Goal: Information Seeking & Learning: Learn about a topic

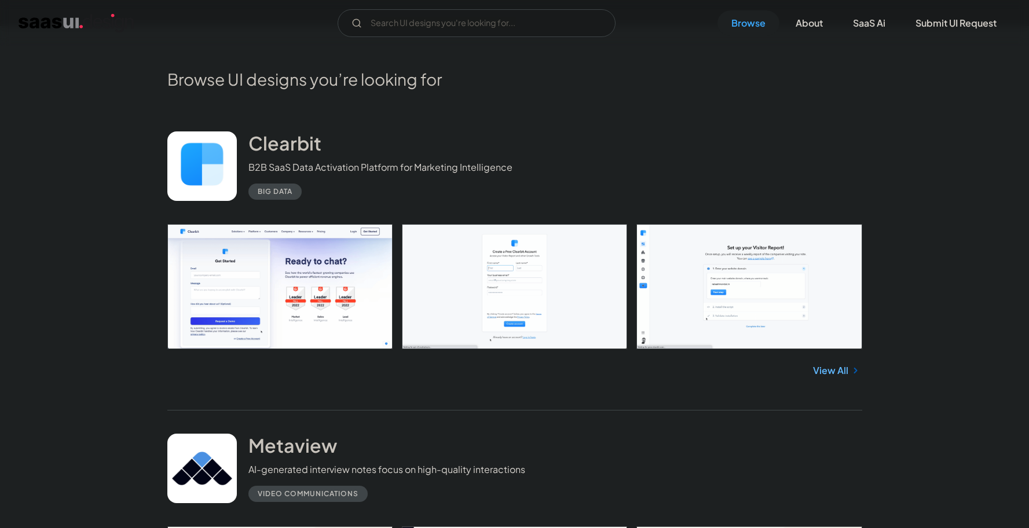
scroll to position [286, 0]
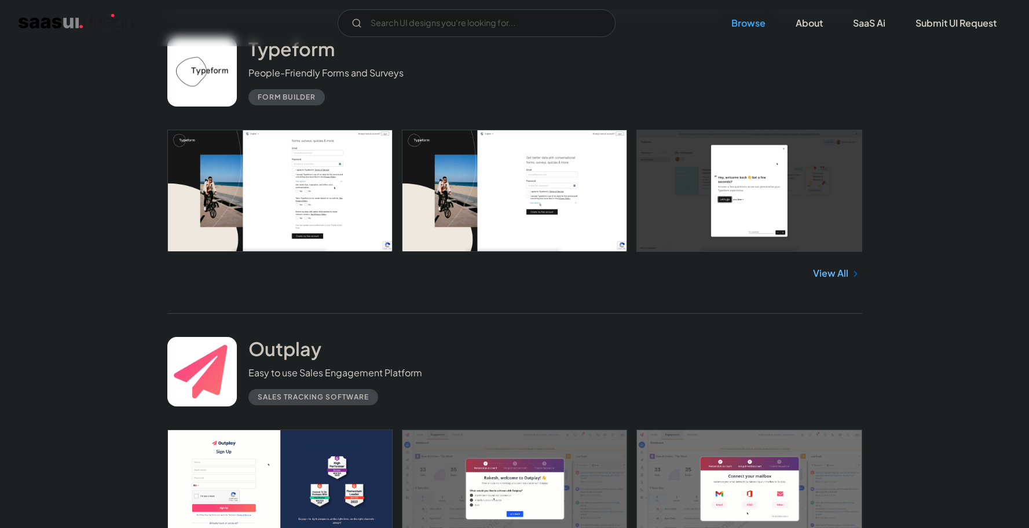
scroll to position [5271, 0]
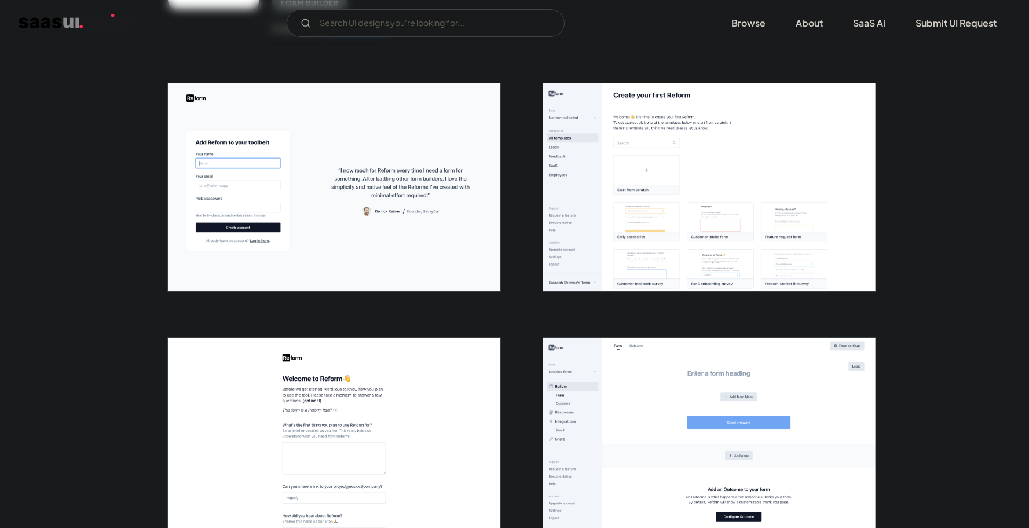
scroll to position [187, 0]
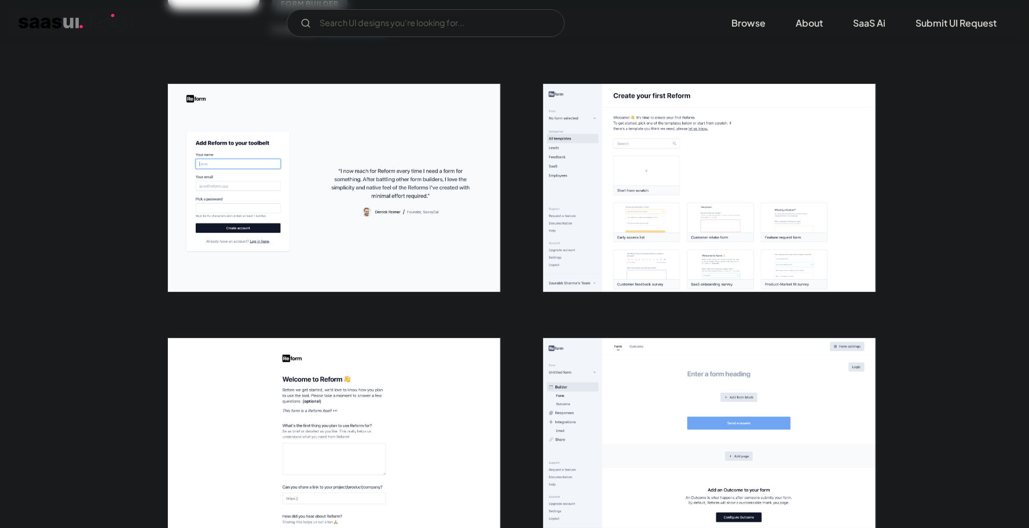
click at [638, 223] on img "open lightbox" at bounding box center [709, 188] width 332 height 208
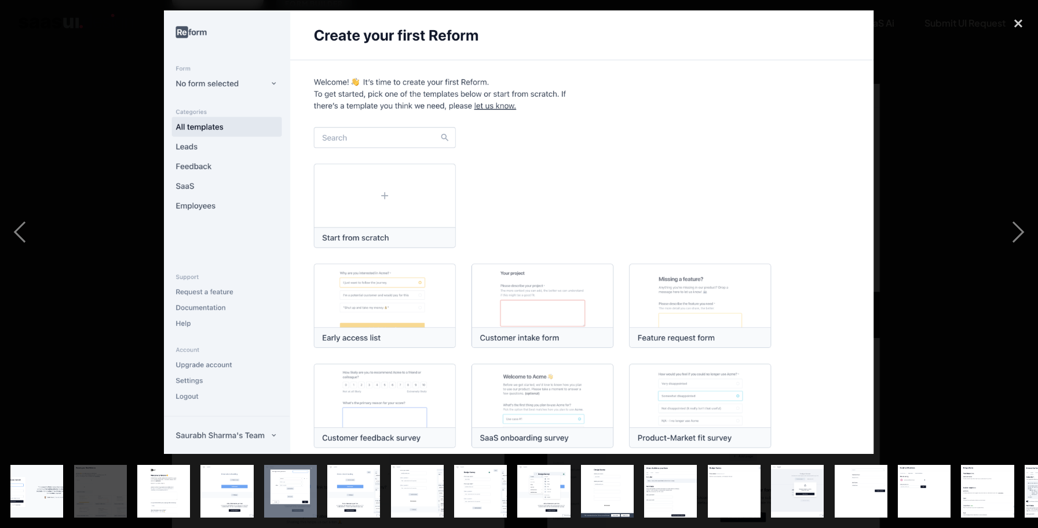
click at [53, 129] on div at bounding box center [519, 232] width 1038 height 444
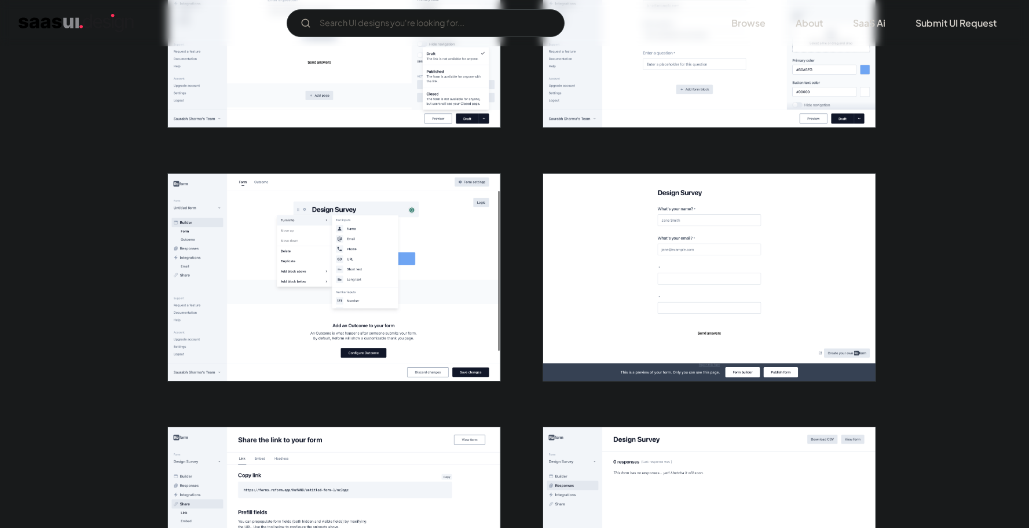
scroll to position [1117, 0]
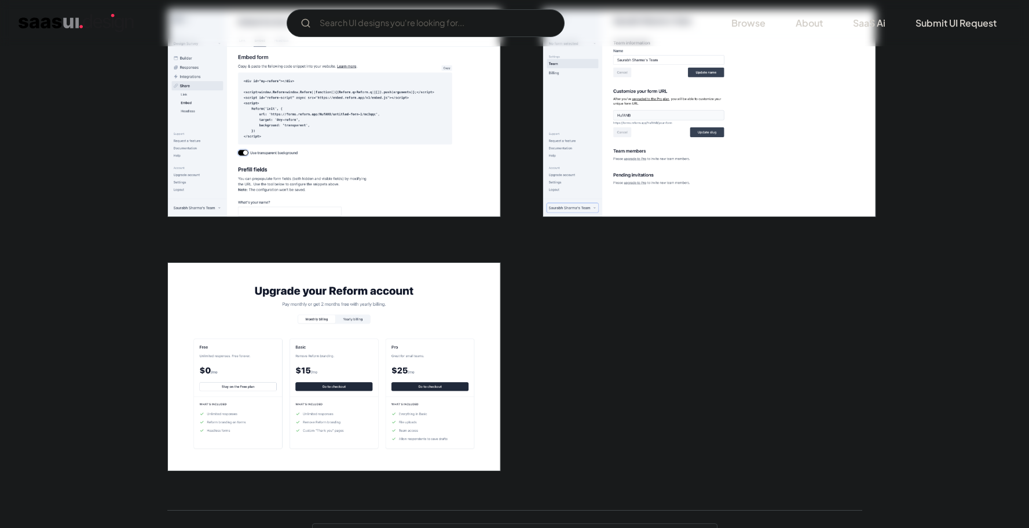
scroll to position [2305, 0]
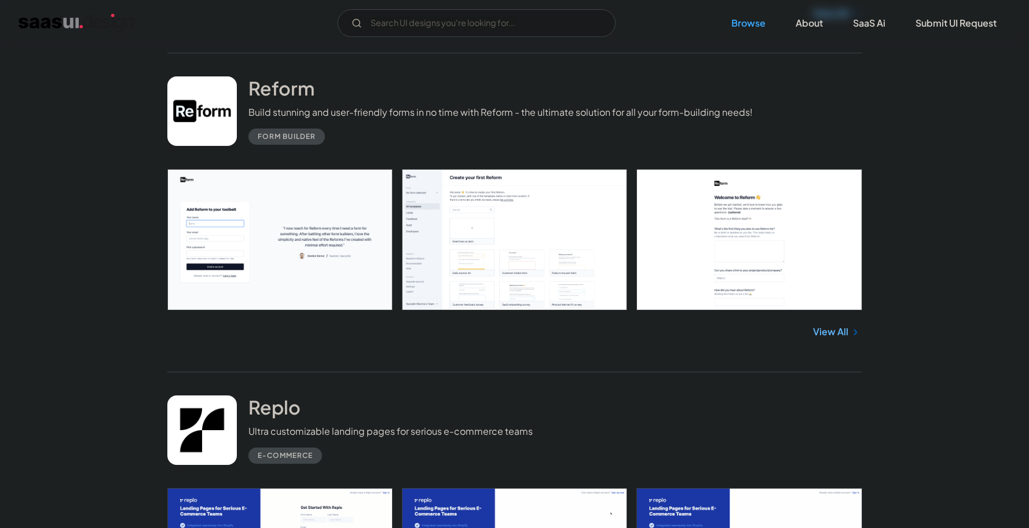
scroll to position [3702, 0]
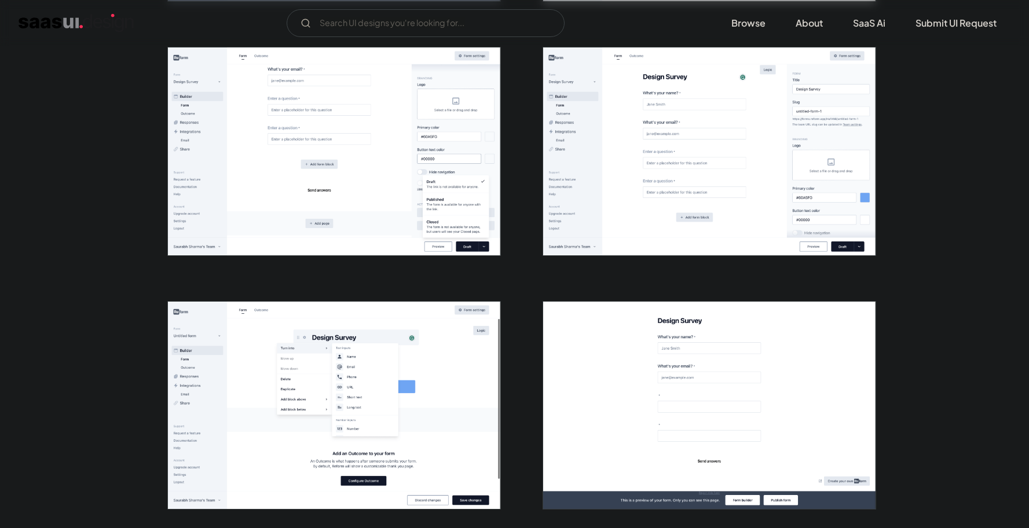
scroll to position [901, 0]
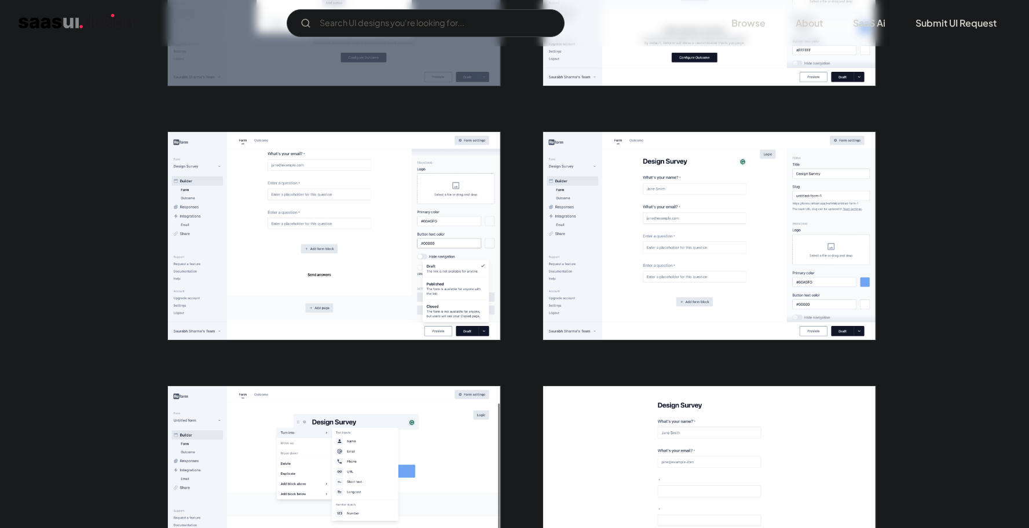
click at [529, 259] on div at bounding box center [702, 229] width 347 height 254
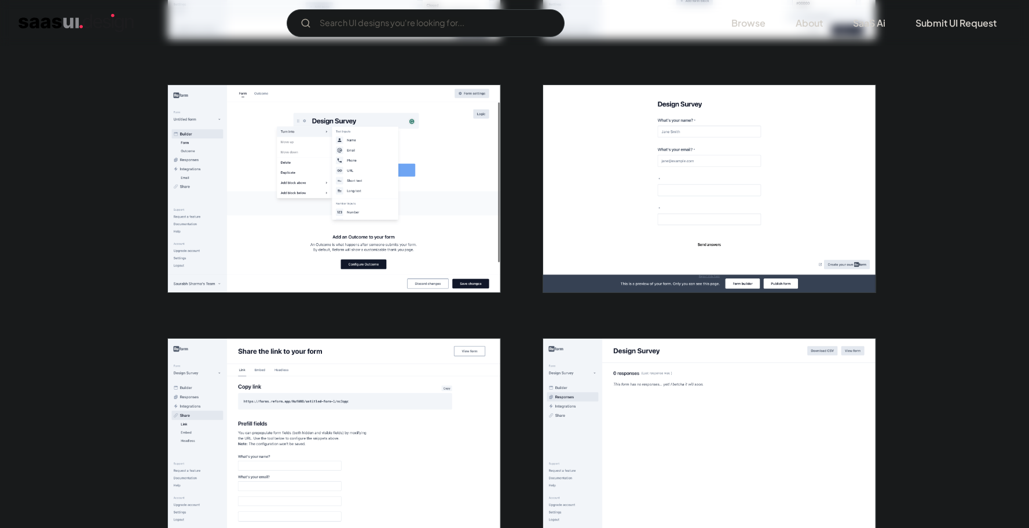
scroll to position [1026, 0]
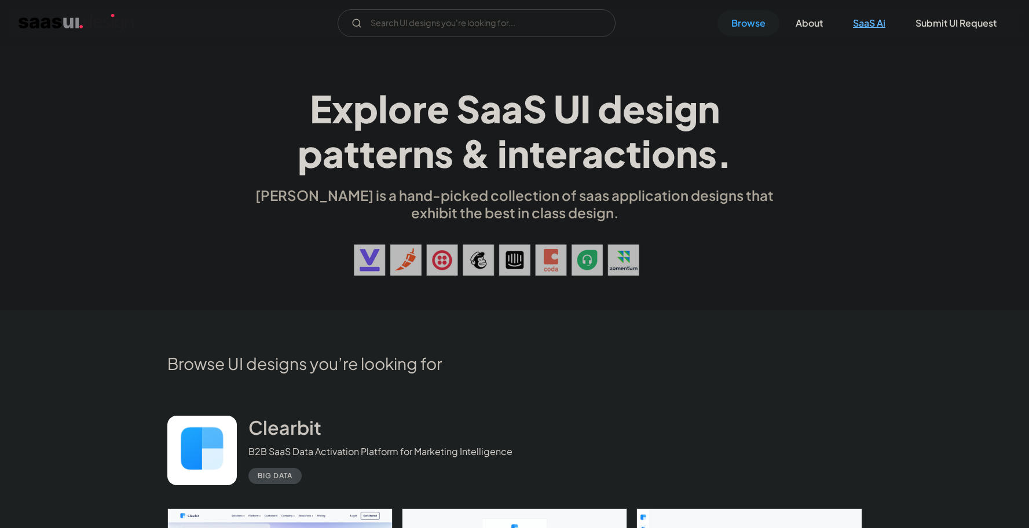
click at [862, 21] on link "SaaS Ai" at bounding box center [869, 22] width 60 height 25
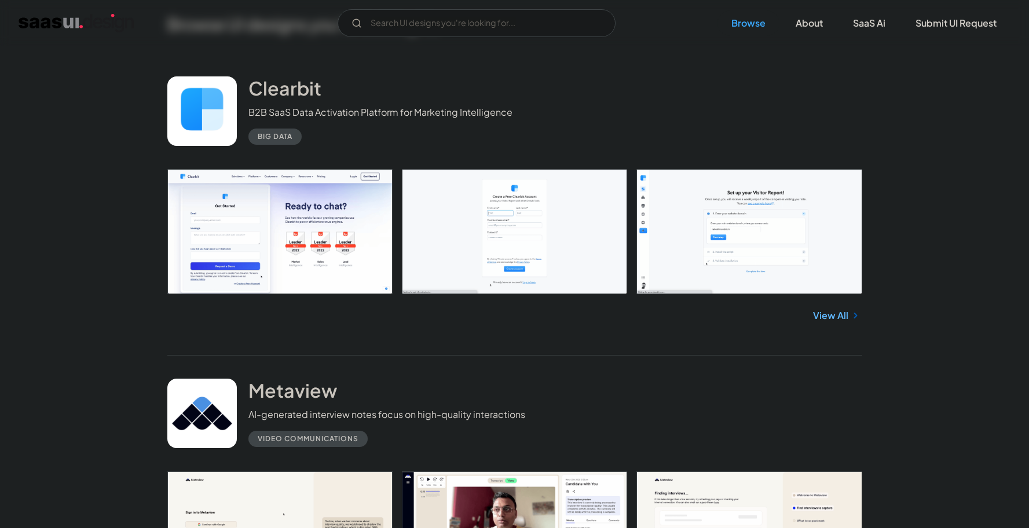
scroll to position [345, 0]
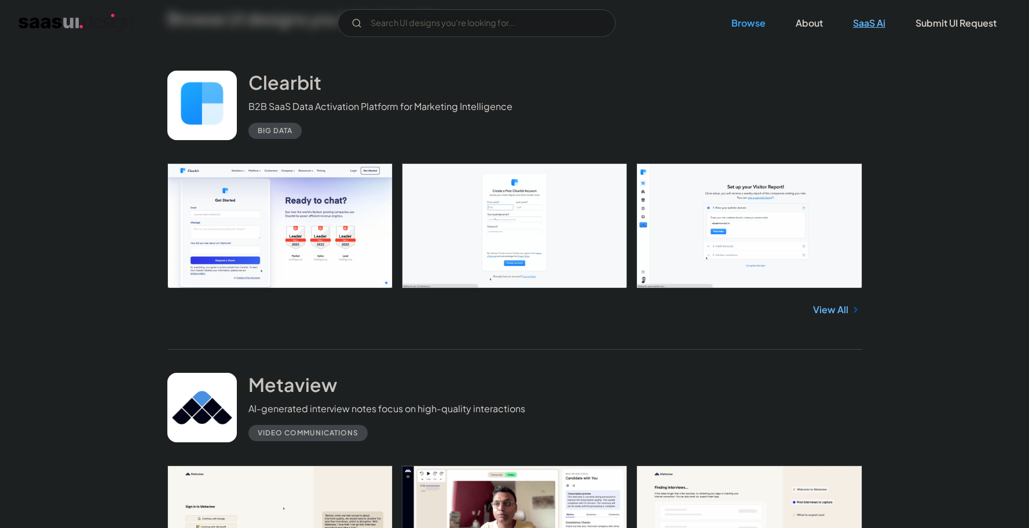
click at [869, 24] on link "SaaS Ai" at bounding box center [869, 22] width 60 height 25
